Goal: Task Accomplishment & Management: Manage account settings

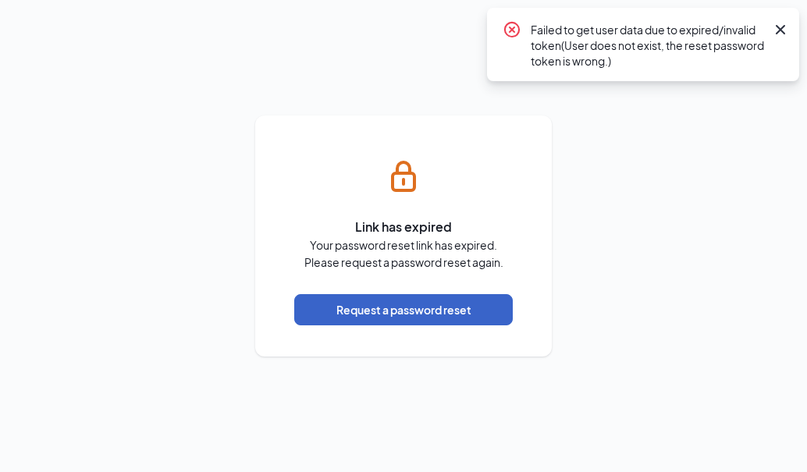
click at [415, 307] on button "Request a password reset" at bounding box center [403, 309] width 219 height 31
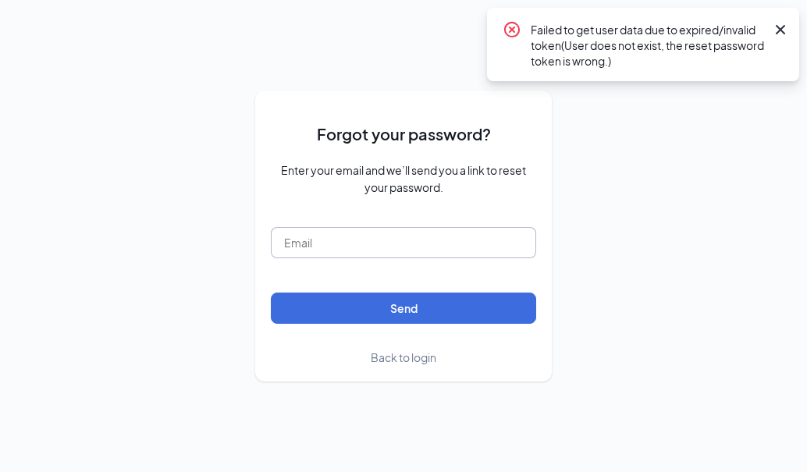
click at [376, 236] on input "text" at bounding box center [403, 242] width 265 height 31
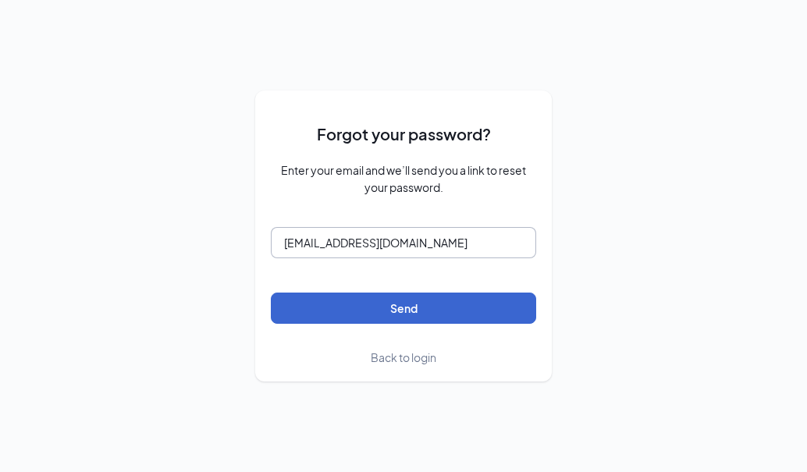
type input "[EMAIL_ADDRESS][DOMAIN_NAME]"
click at [396, 302] on button "Send" at bounding box center [403, 308] width 265 height 31
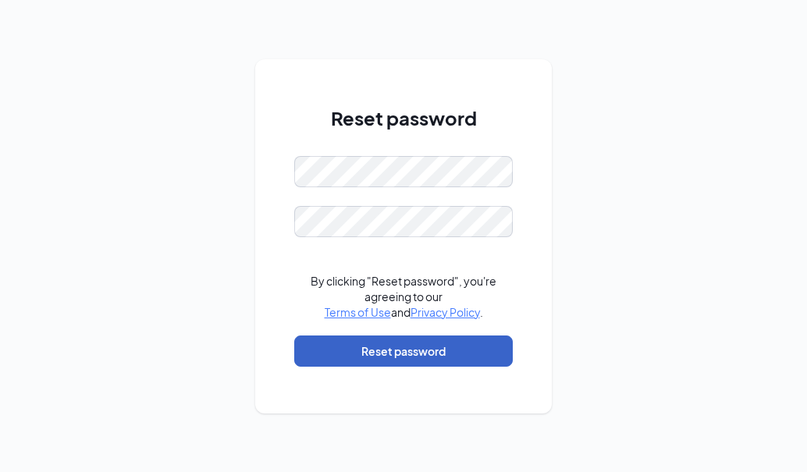
click at [443, 338] on button "Reset password" at bounding box center [403, 351] width 219 height 31
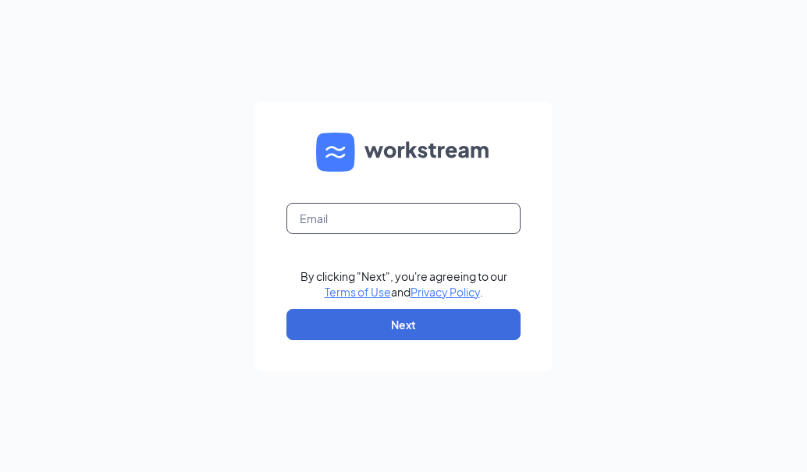
click at [343, 221] on input "text" at bounding box center [403, 218] width 234 height 31
type input "[EMAIL_ADDRESS][DOMAIN_NAME]"
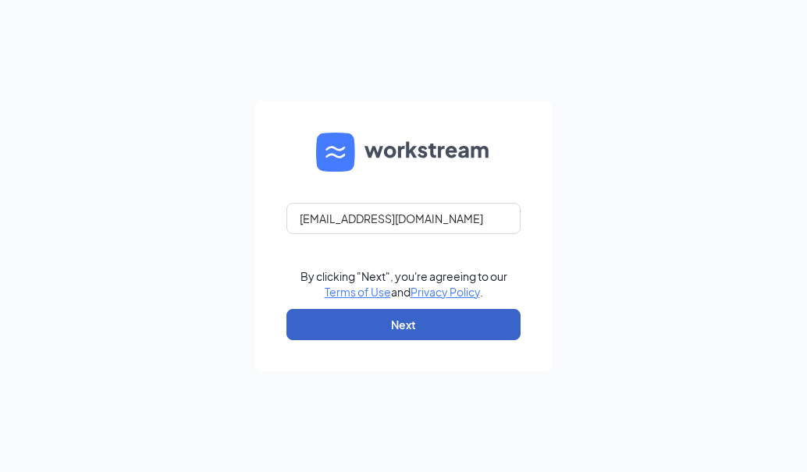
click at [428, 325] on button "Next" at bounding box center [403, 324] width 234 height 31
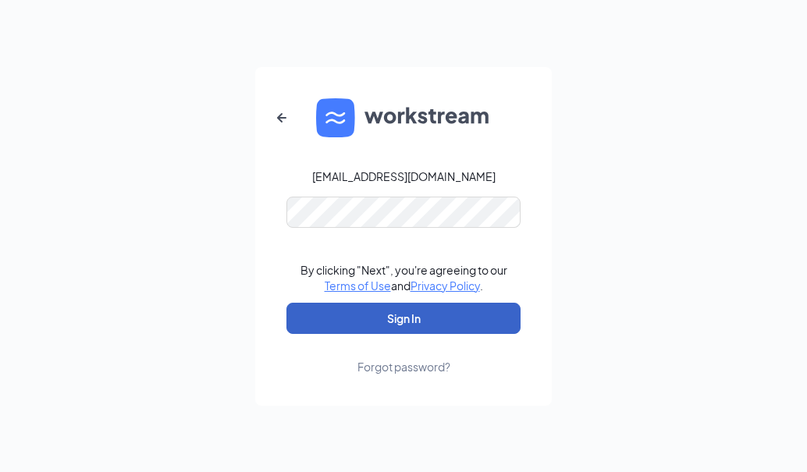
click at [441, 317] on button "Sign In" at bounding box center [403, 318] width 234 height 31
